Goal: Task Accomplishment & Management: Use online tool/utility

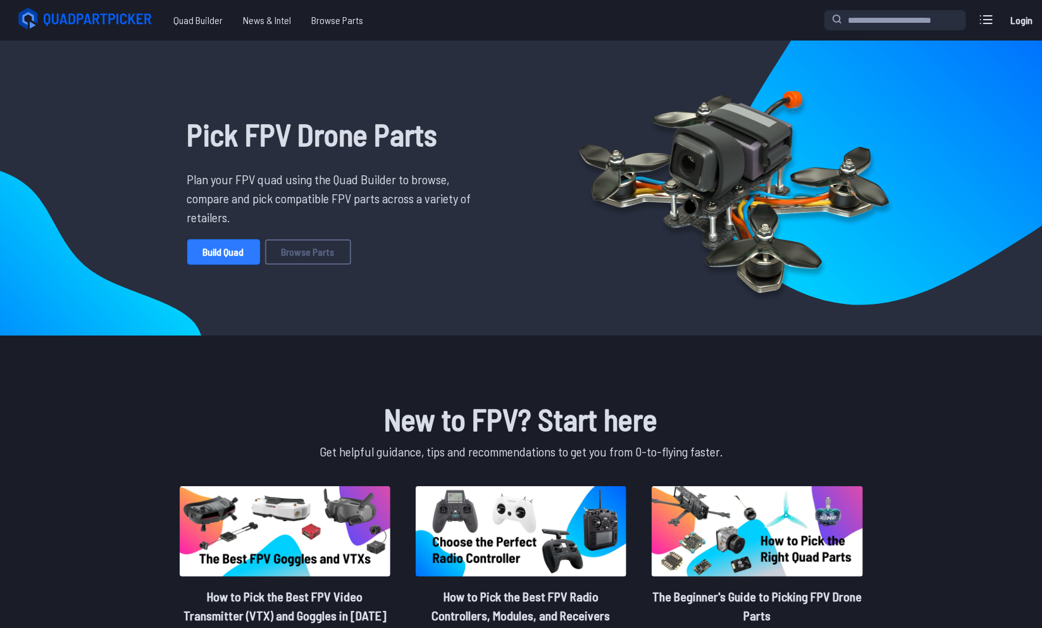
drag, startPoint x: 234, startPoint y: 243, endPoint x: 213, endPoint y: 247, distance: 21.2
click at [213, 247] on link "Build Quad" at bounding box center [223, 251] width 73 height 25
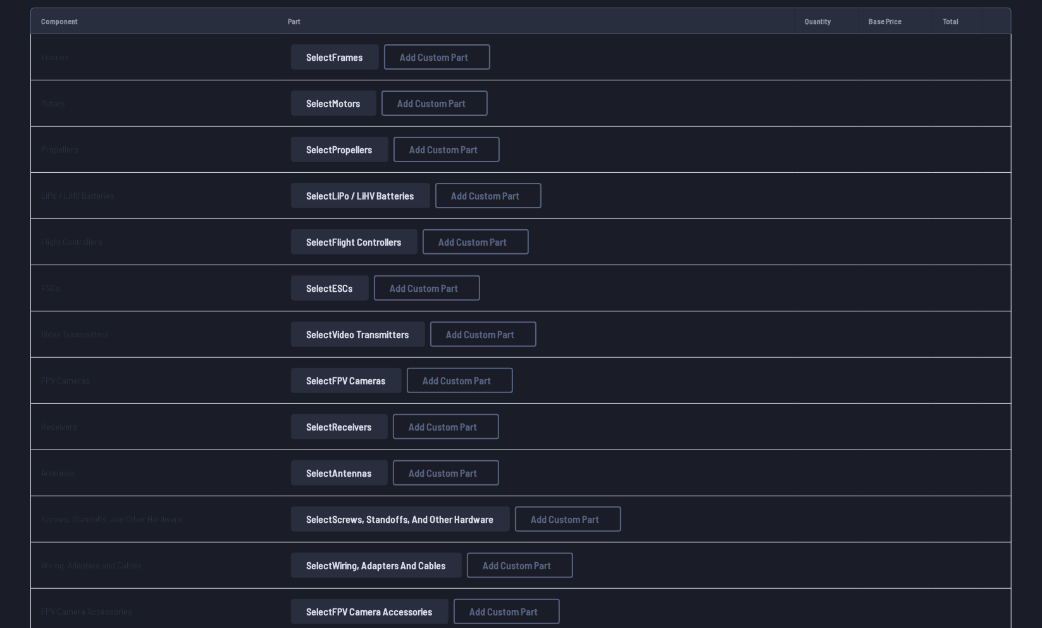
scroll to position [165, 0]
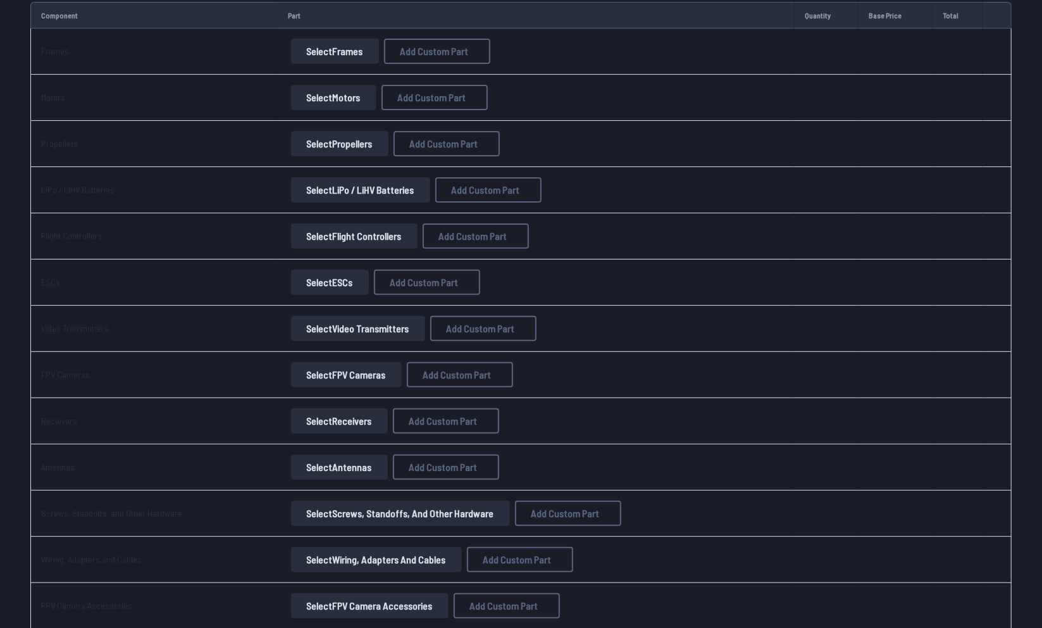
click at [378, 330] on button "Select Video Transmitters" at bounding box center [358, 328] width 134 height 25
click at [302, 325] on button "Select Video Transmitters" at bounding box center [358, 328] width 134 height 25
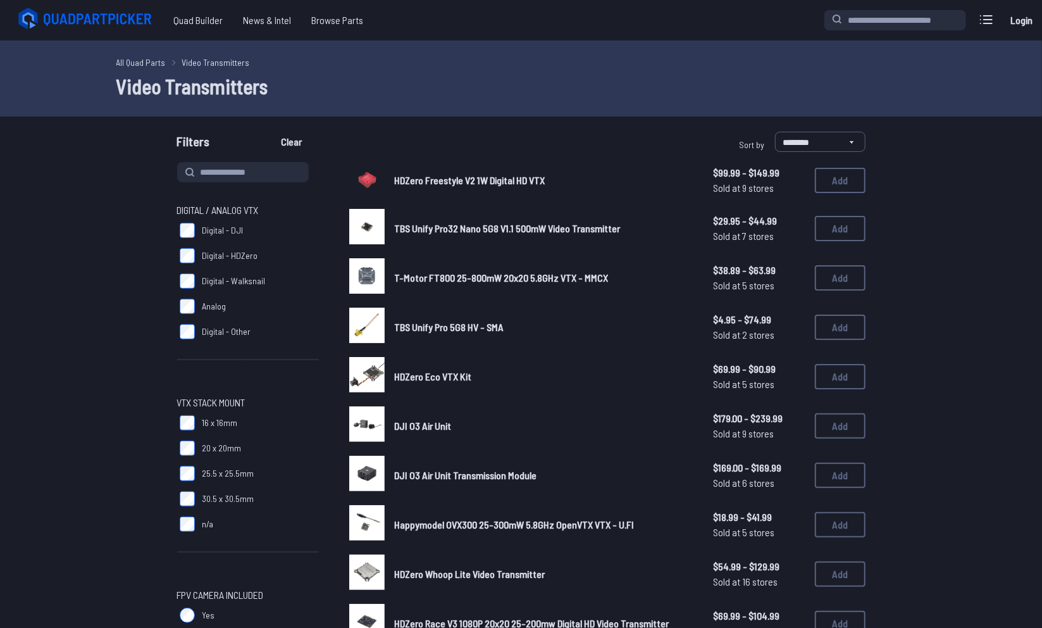
click at [194, 229] on label "Digital - DJI" at bounding box center [248, 230] width 142 height 25
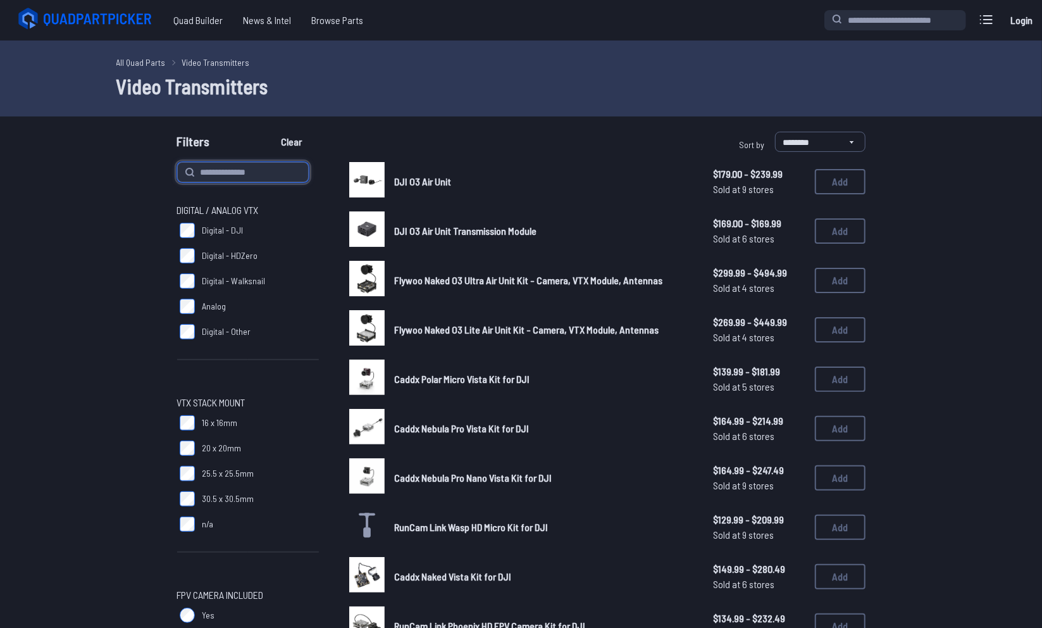
click at [263, 177] on input at bounding box center [243, 172] width 132 height 20
type input "******"
click at [271, 132] on button "Clear" at bounding box center [292, 142] width 42 height 20
type input "******"
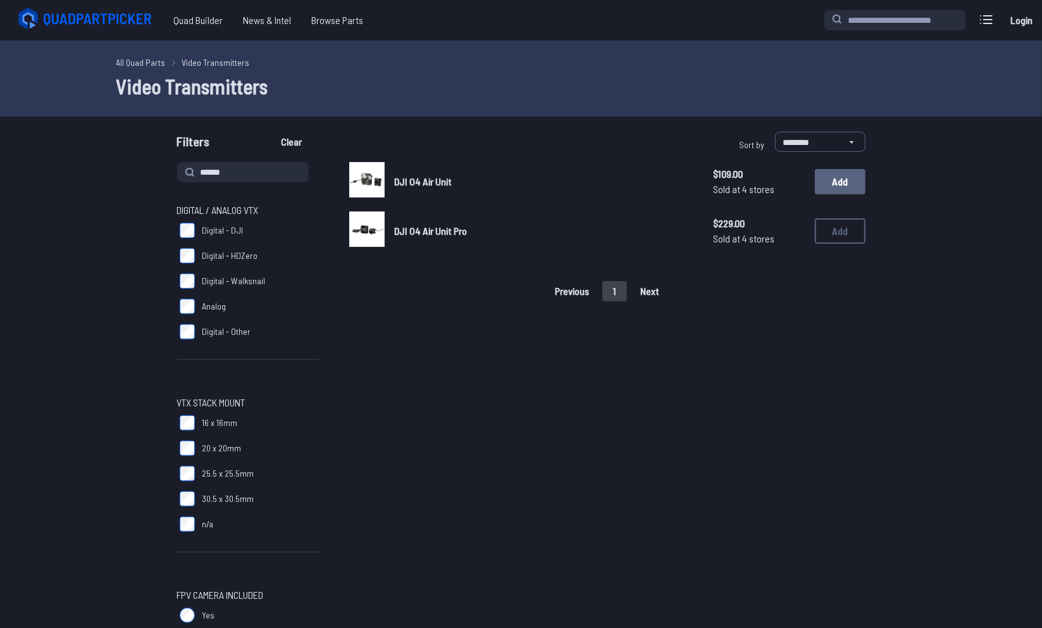
click at [849, 182] on button "Add" at bounding box center [840, 181] width 51 height 25
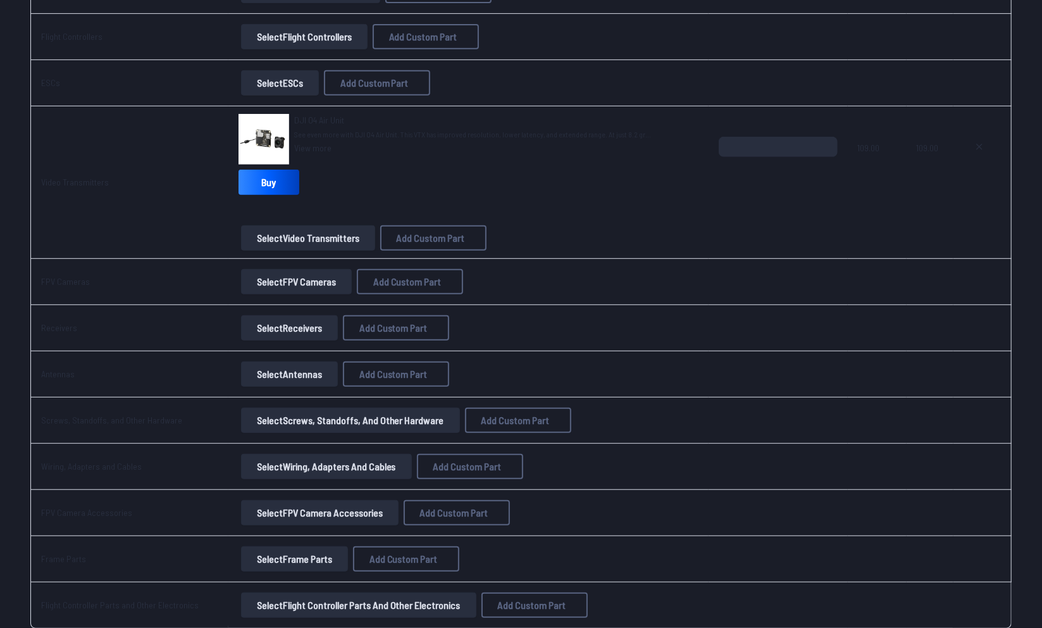
scroll to position [363, 0]
click at [294, 281] on button "Select FPV Cameras" at bounding box center [296, 282] width 111 height 25
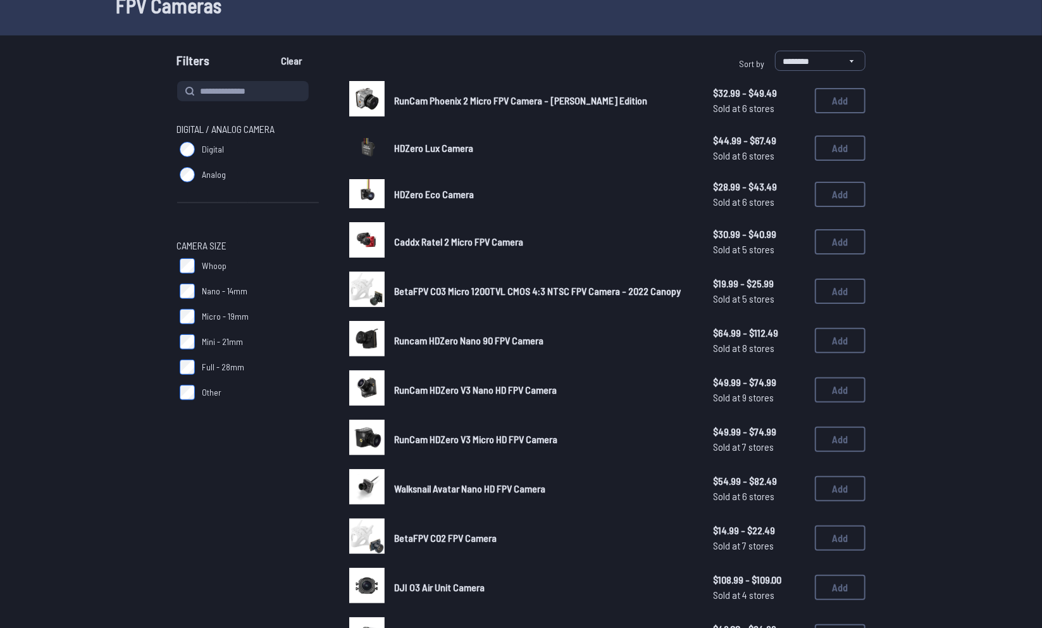
scroll to position [82, 0]
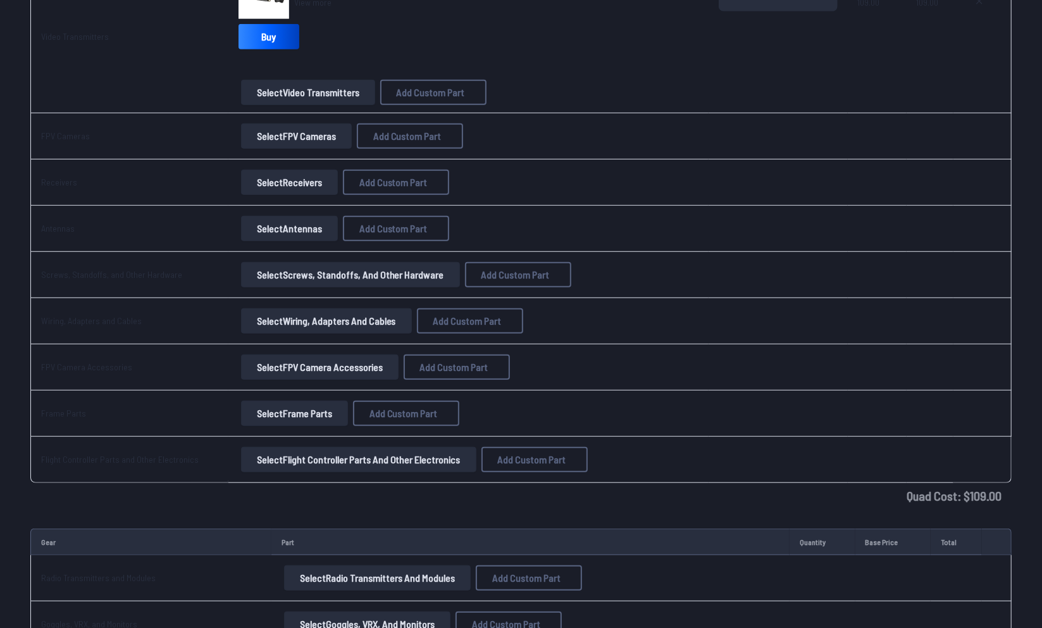
scroll to position [511, 0]
click at [217, 425] on td "Frame Parts" at bounding box center [129, 412] width 198 height 46
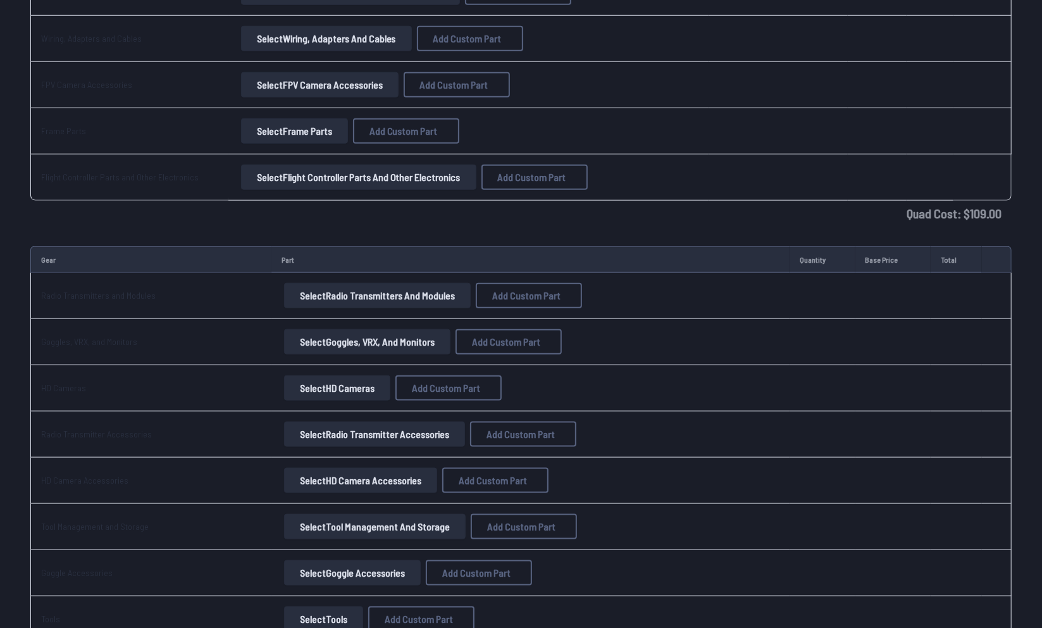
scroll to position [790, 0]
click at [328, 330] on button "Select Goggles, VRX, and Monitors" at bounding box center [367, 342] width 166 height 25
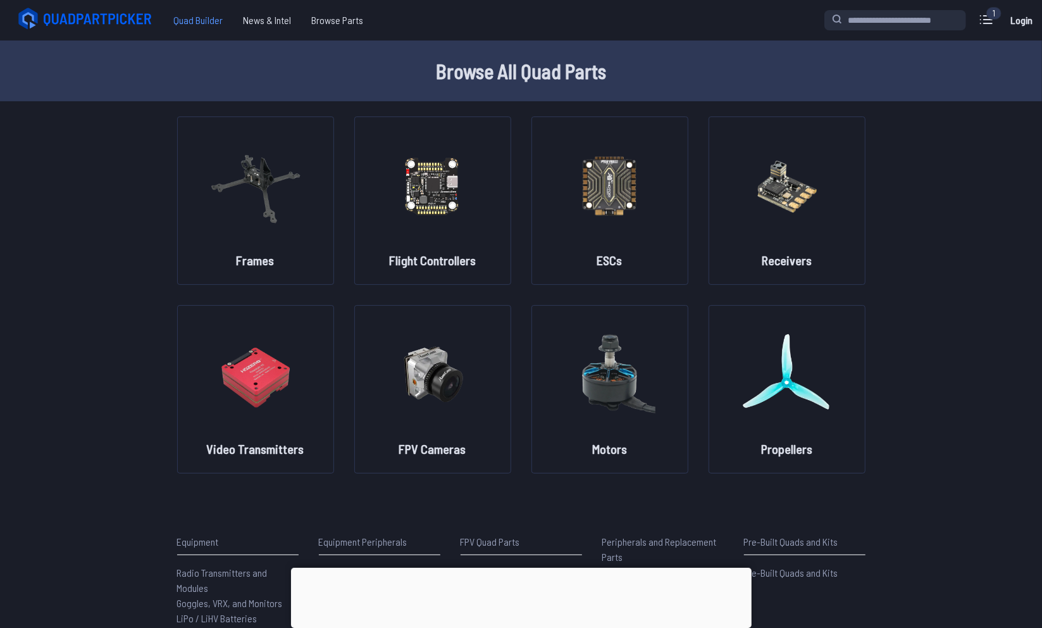
click at [207, 19] on span "Quad Builder" at bounding box center [198, 20] width 70 height 25
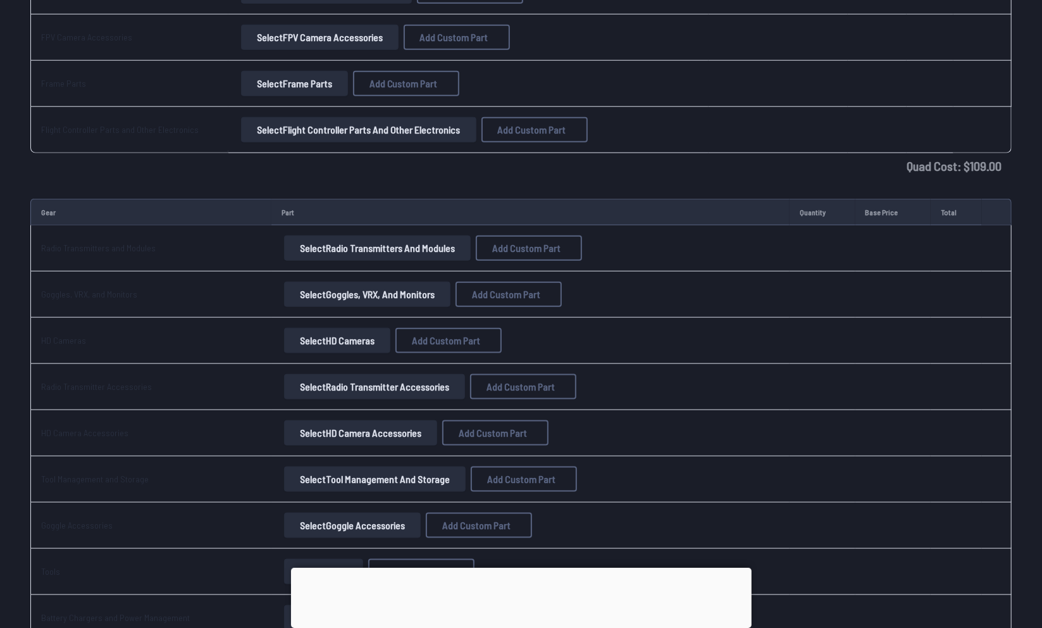
scroll to position [840, 0]
click at [382, 293] on button "Select Goggles, VRX, and Monitors" at bounding box center [367, 293] width 166 height 25
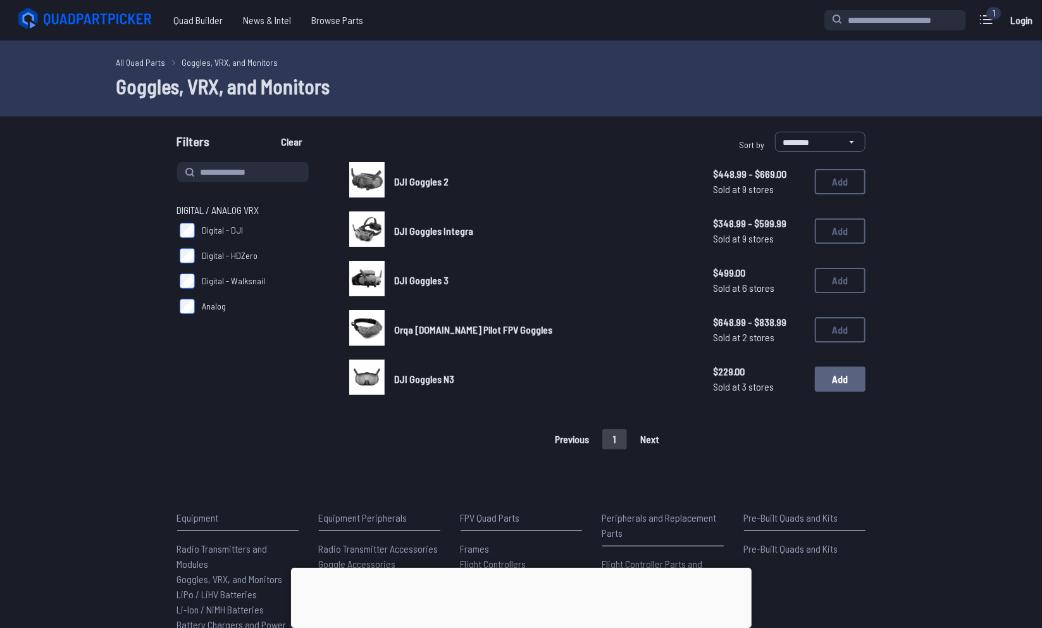
click at [846, 376] on button "Add" at bounding box center [840, 378] width 51 height 25
